Goal: Task Accomplishment & Management: Manage account settings

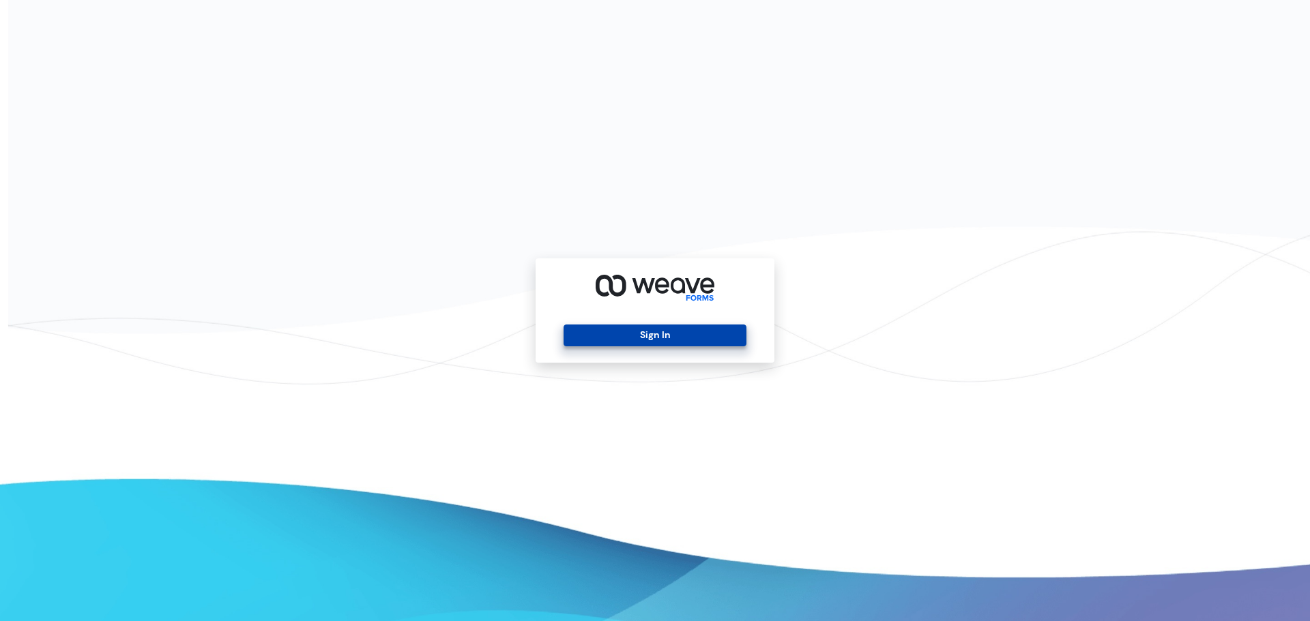
click at [663, 340] on button "Sign In" at bounding box center [654, 336] width 182 height 22
